Goal: Transaction & Acquisition: Purchase product/service

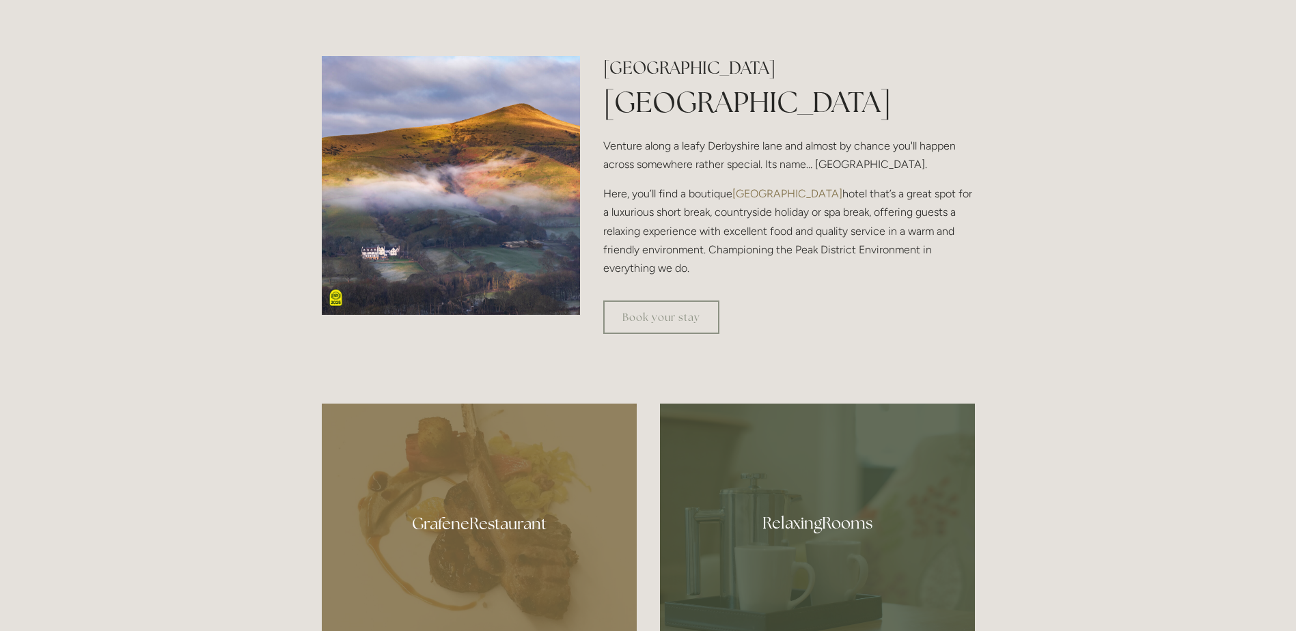
scroll to position [547, 0]
click at [494, 196] on img at bounding box center [451, 184] width 259 height 259
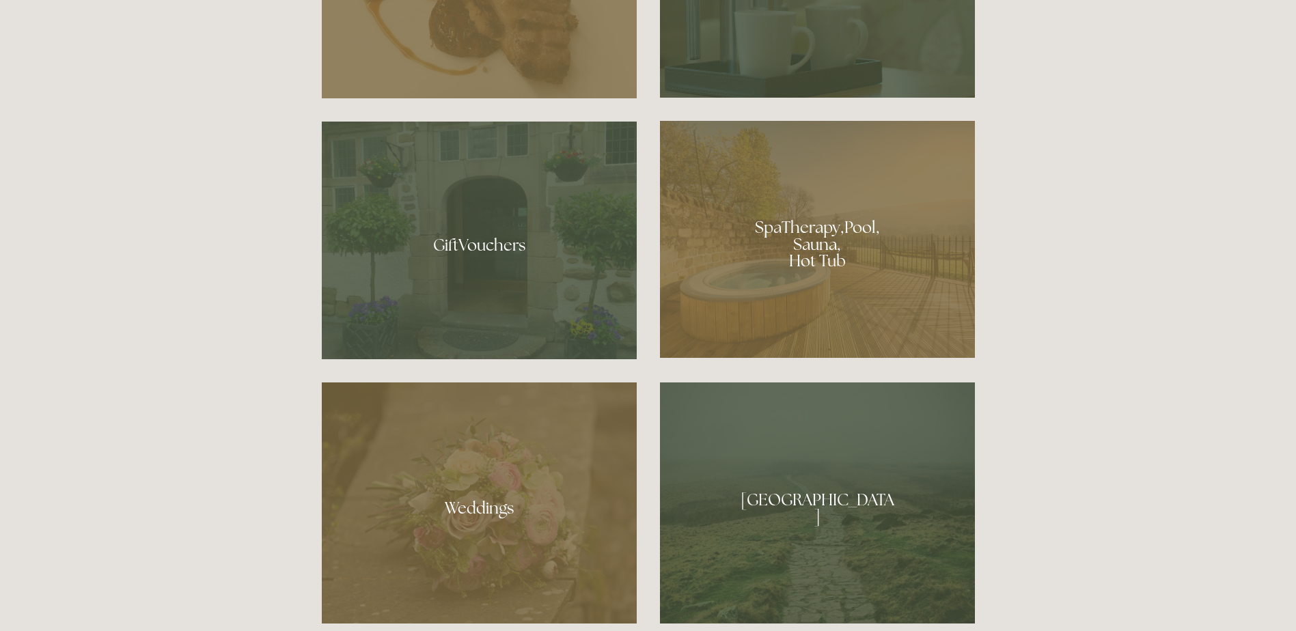
scroll to position [1093, 0]
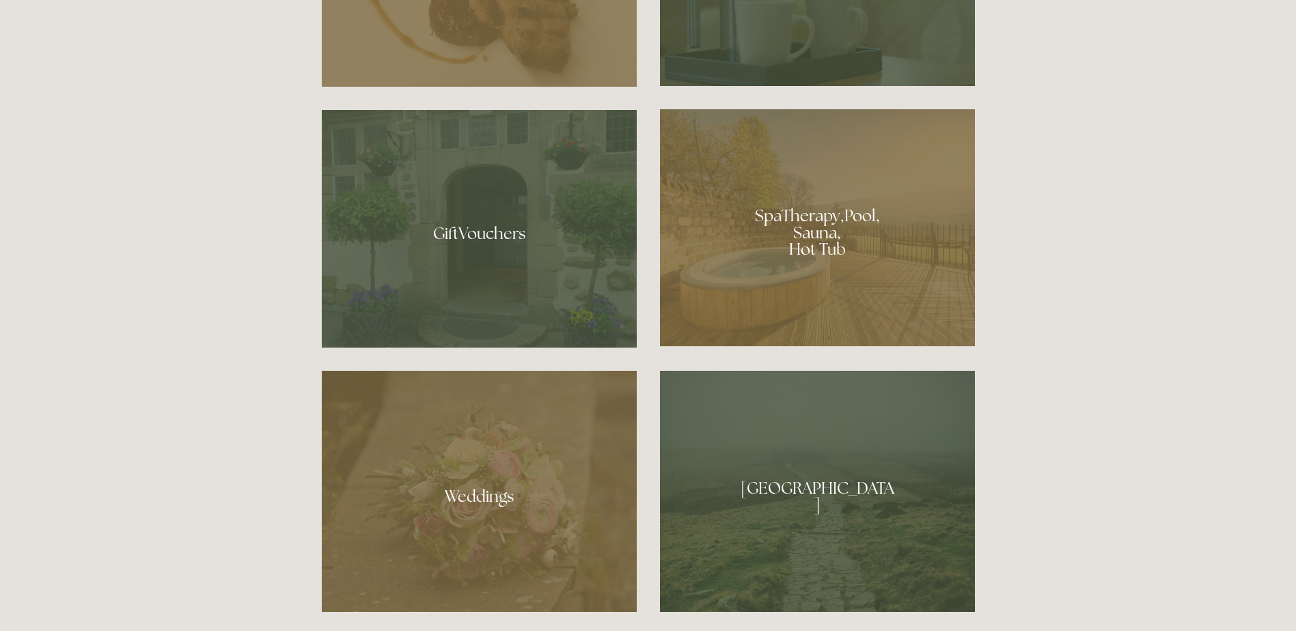
click at [521, 237] on div at bounding box center [479, 229] width 315 height 238
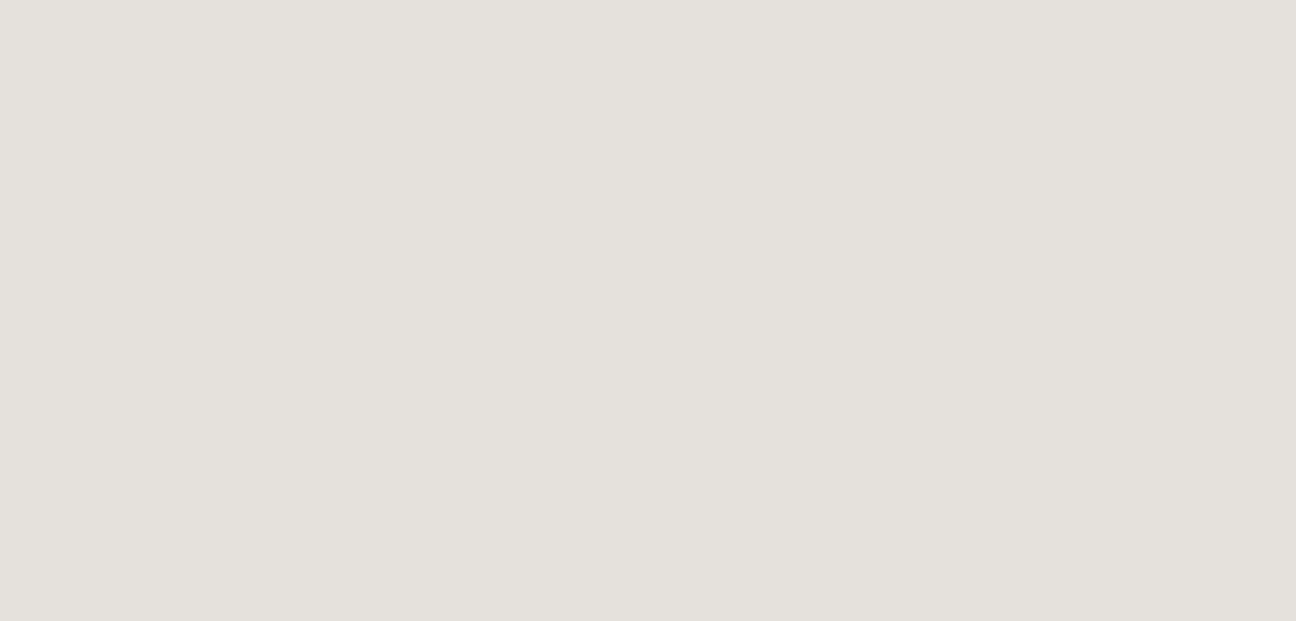
scroll to position [561, 0]
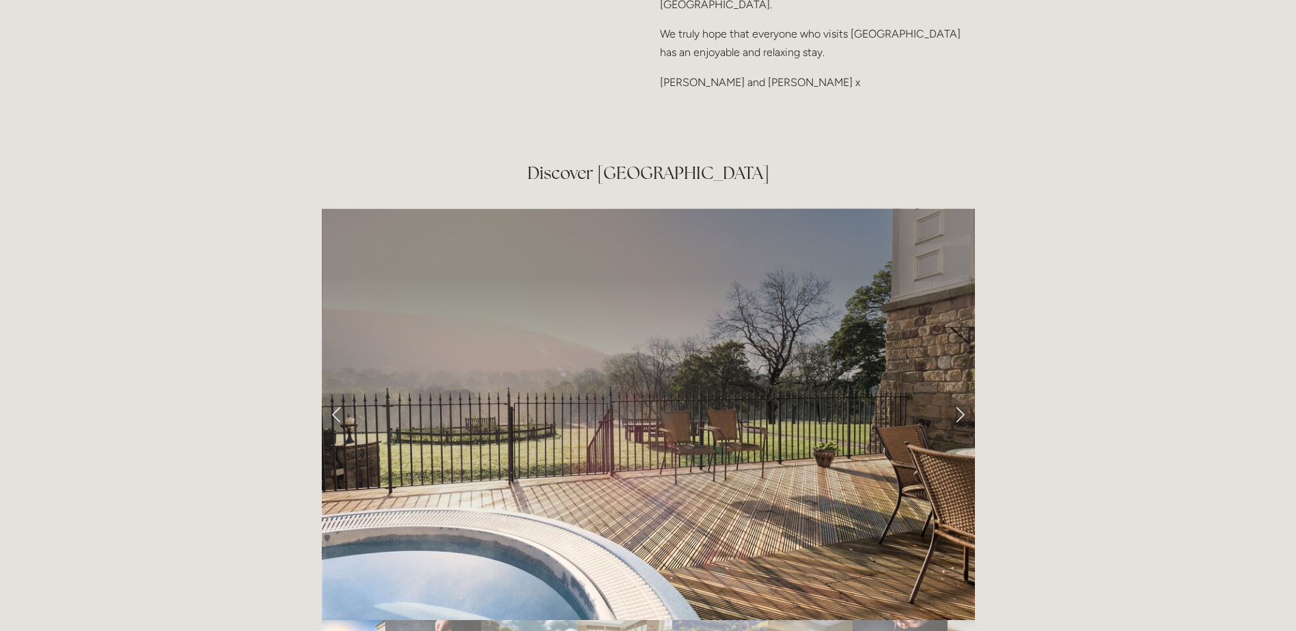
scroll to position [2187, 0]
click at [955, 394] on link "Next Slide" at bounding box center [960, 414] width 30 height 41
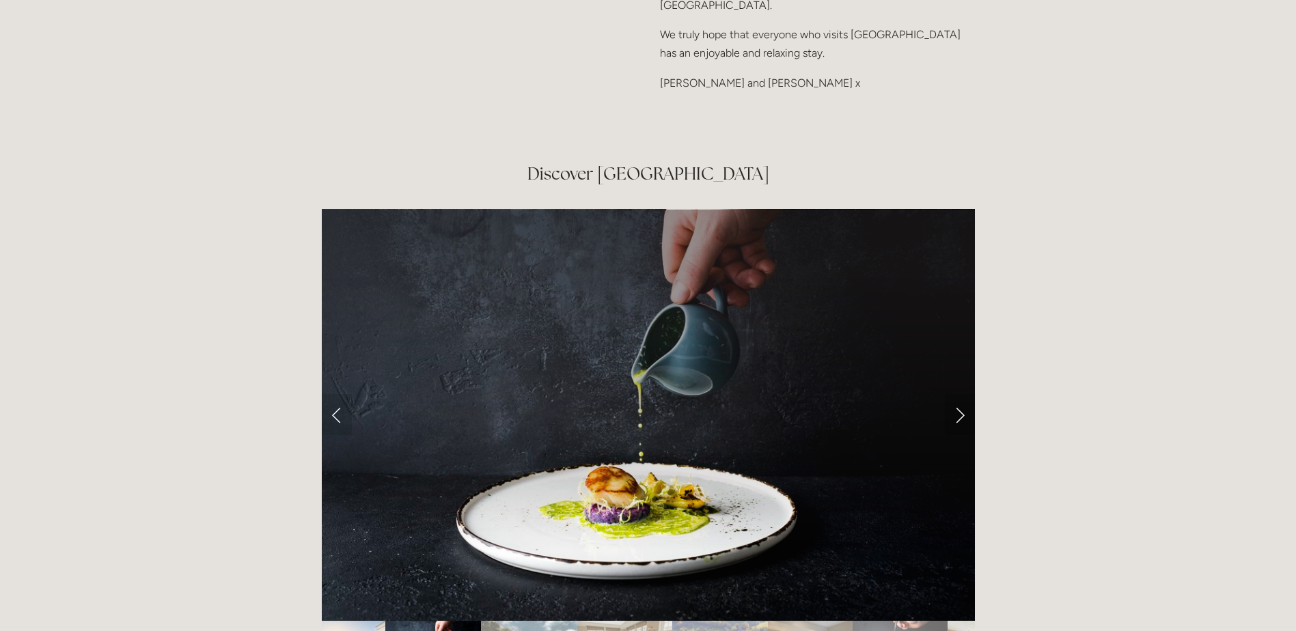
click at [955, 394] on link "Next Slide" at bounding box center [960, 414] width 30 height 41
click at [959, 394] on link "Next Slide" at bounding box center [960, 414] width 30 height 41
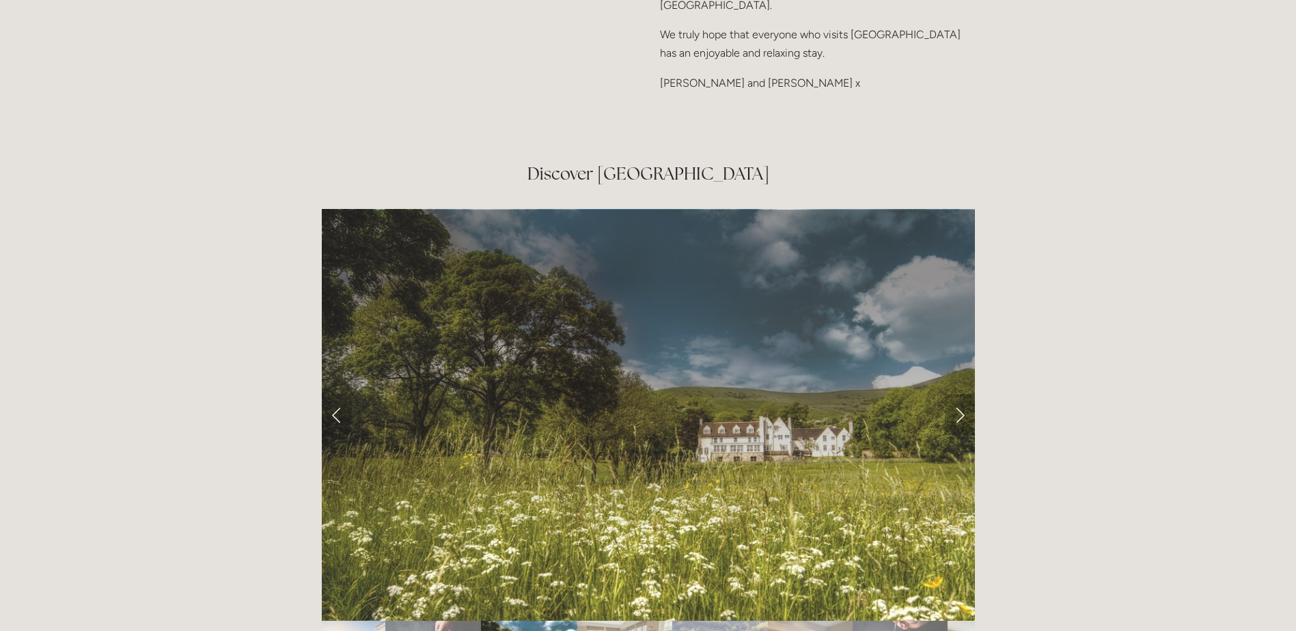
click at [959, 394] on link "Next Slide" at bounding box center [960, 414] width 30 height 41
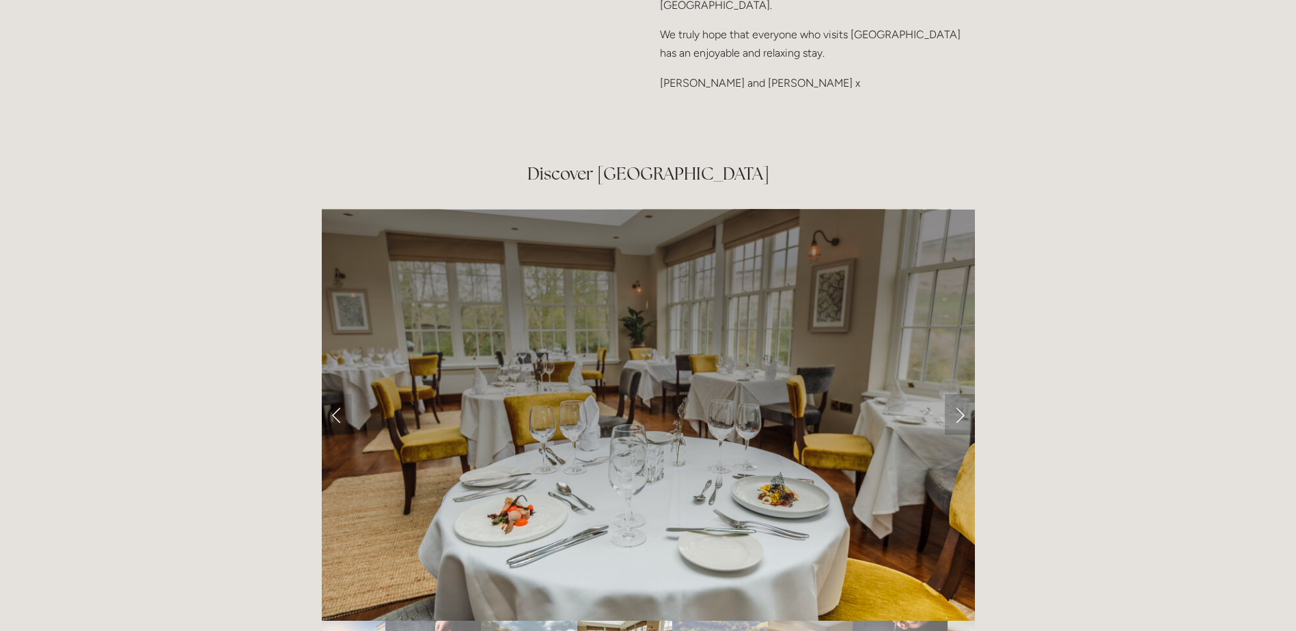
click at [959, 394] on link "Next Slide" at bounding box center [960, 414] width 30 height 41
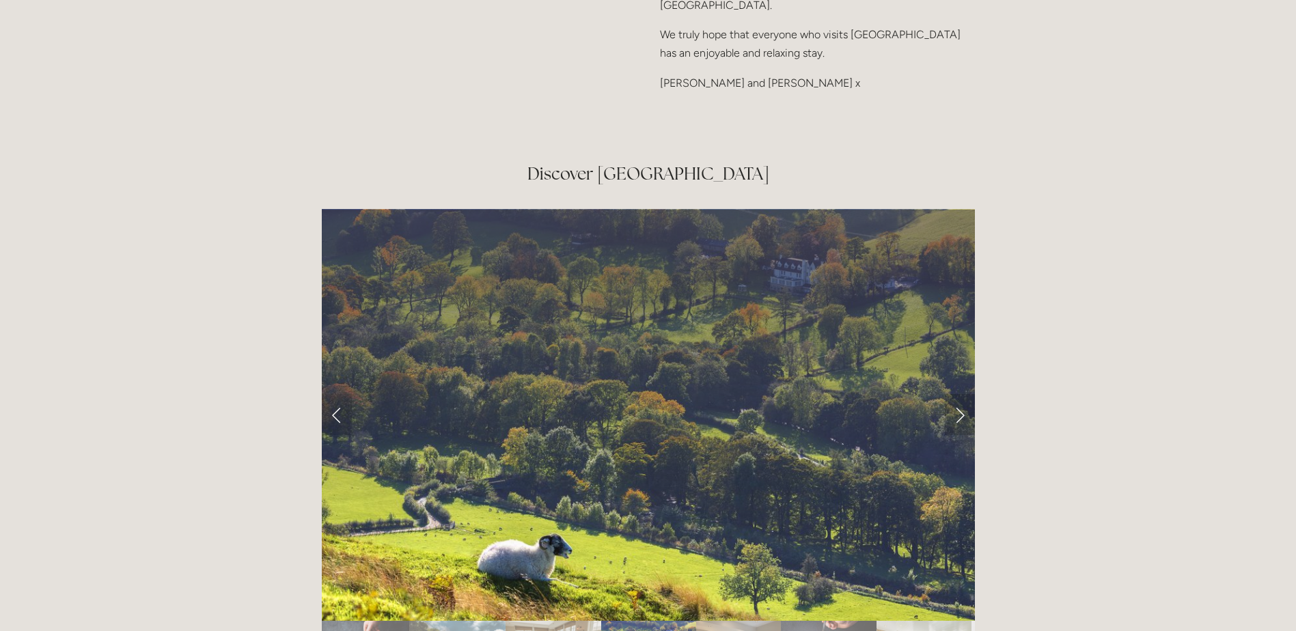
click at [959, 394] on link "Next Slide" at bounding box center [960, 414] width 30 height 41
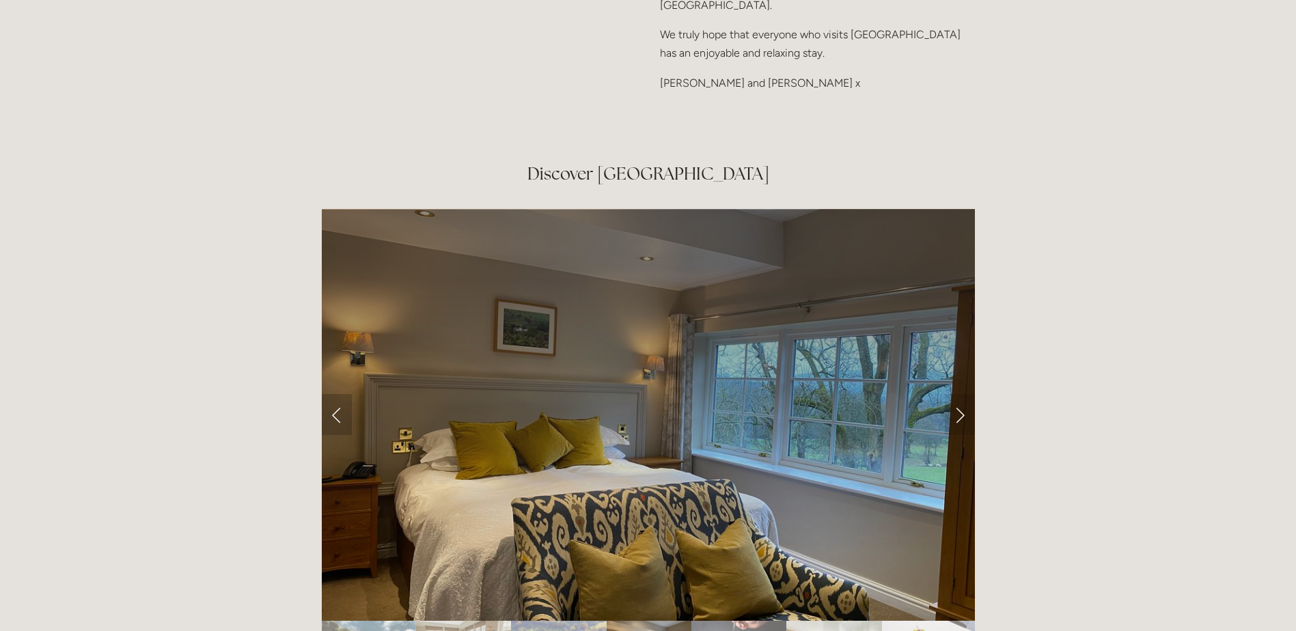
click at [334, 394] on link "Previous Slide" at bounding box center [337, 414] width 30 height 41
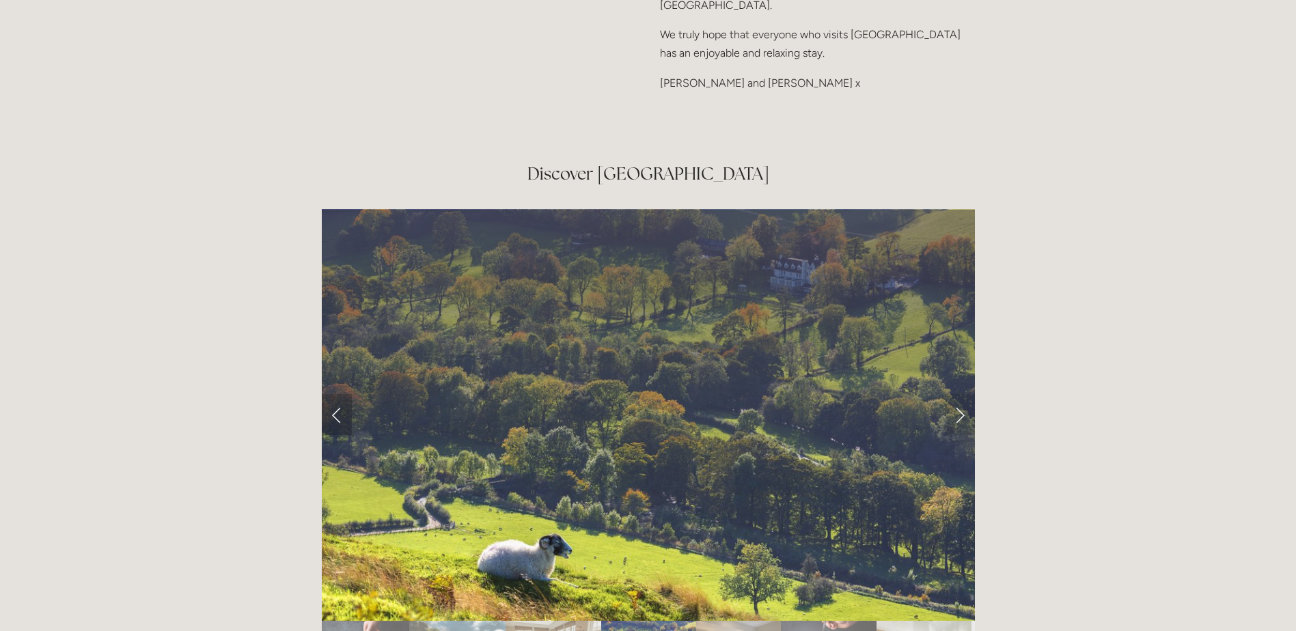
click at [334, 394] on link "Previous Slide" at bounding box center [337, 414] width 30 height 41
